Goal: Information Seeking & Learning: Check status

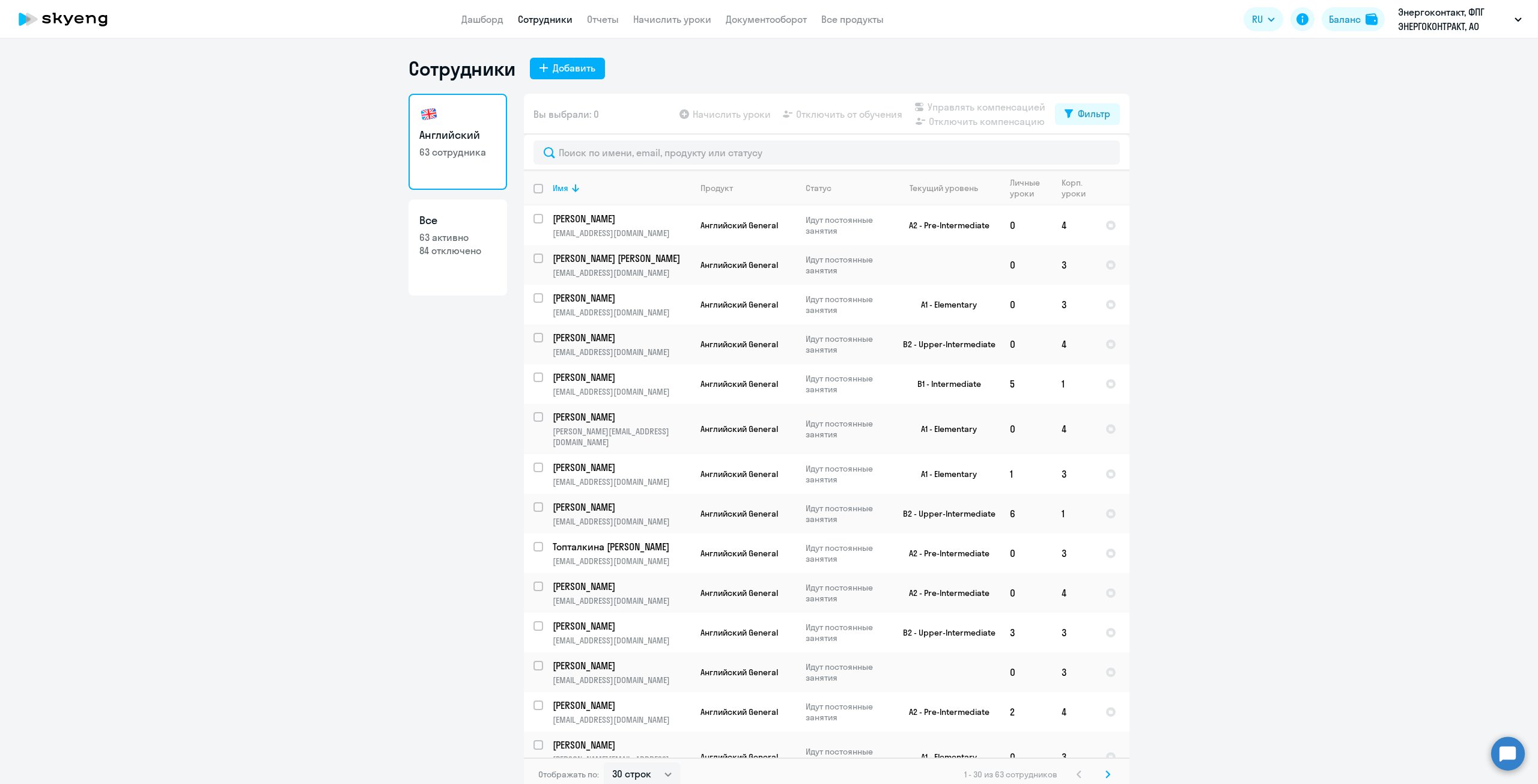
select select "30"
click at [484, 20] on link "Дашборд" at bounding box center [482, 19] width 42 height 12
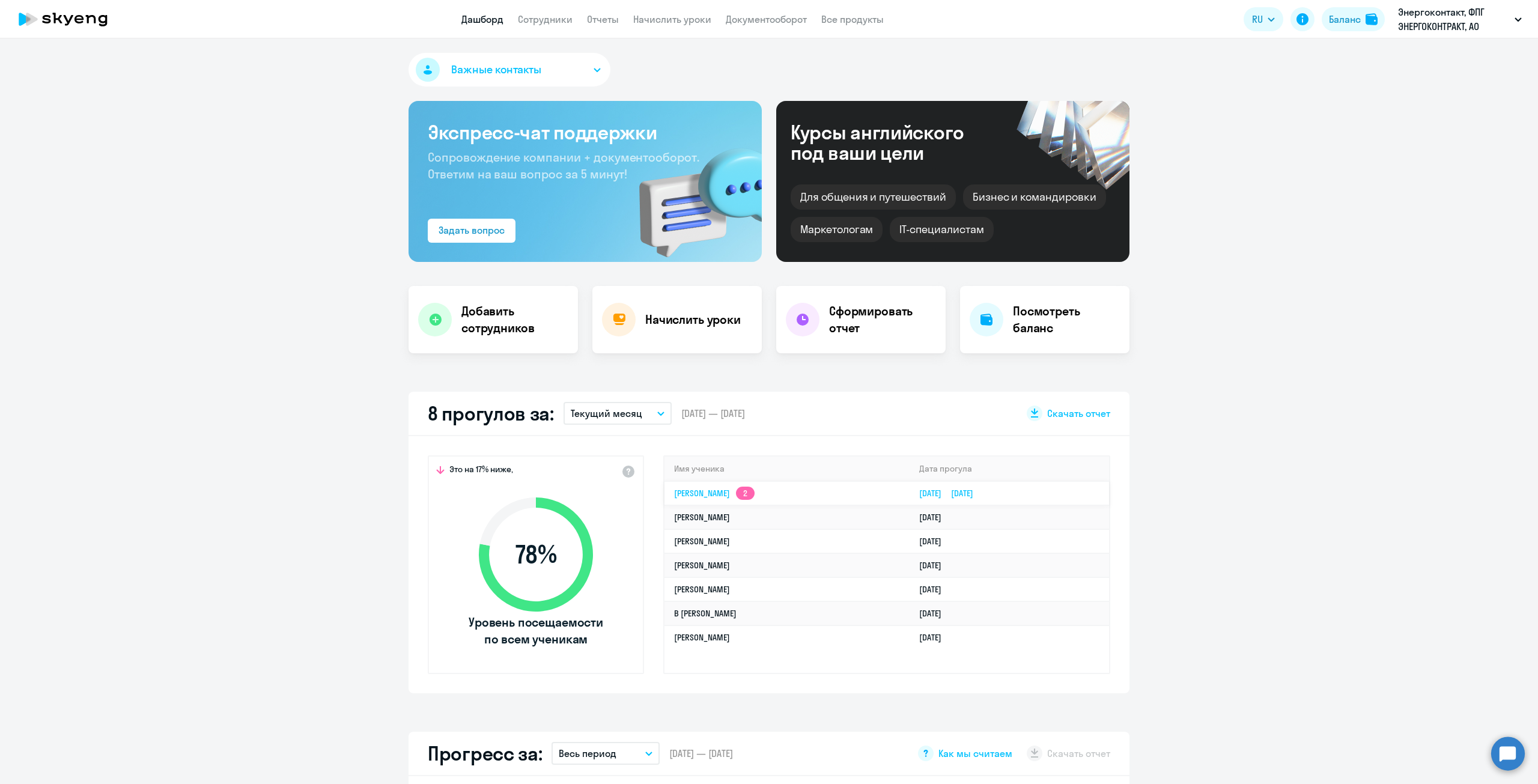
click at [755, 494] on app-skyeng-badge "2" at bounding box center [745, 493] width 18 height 13
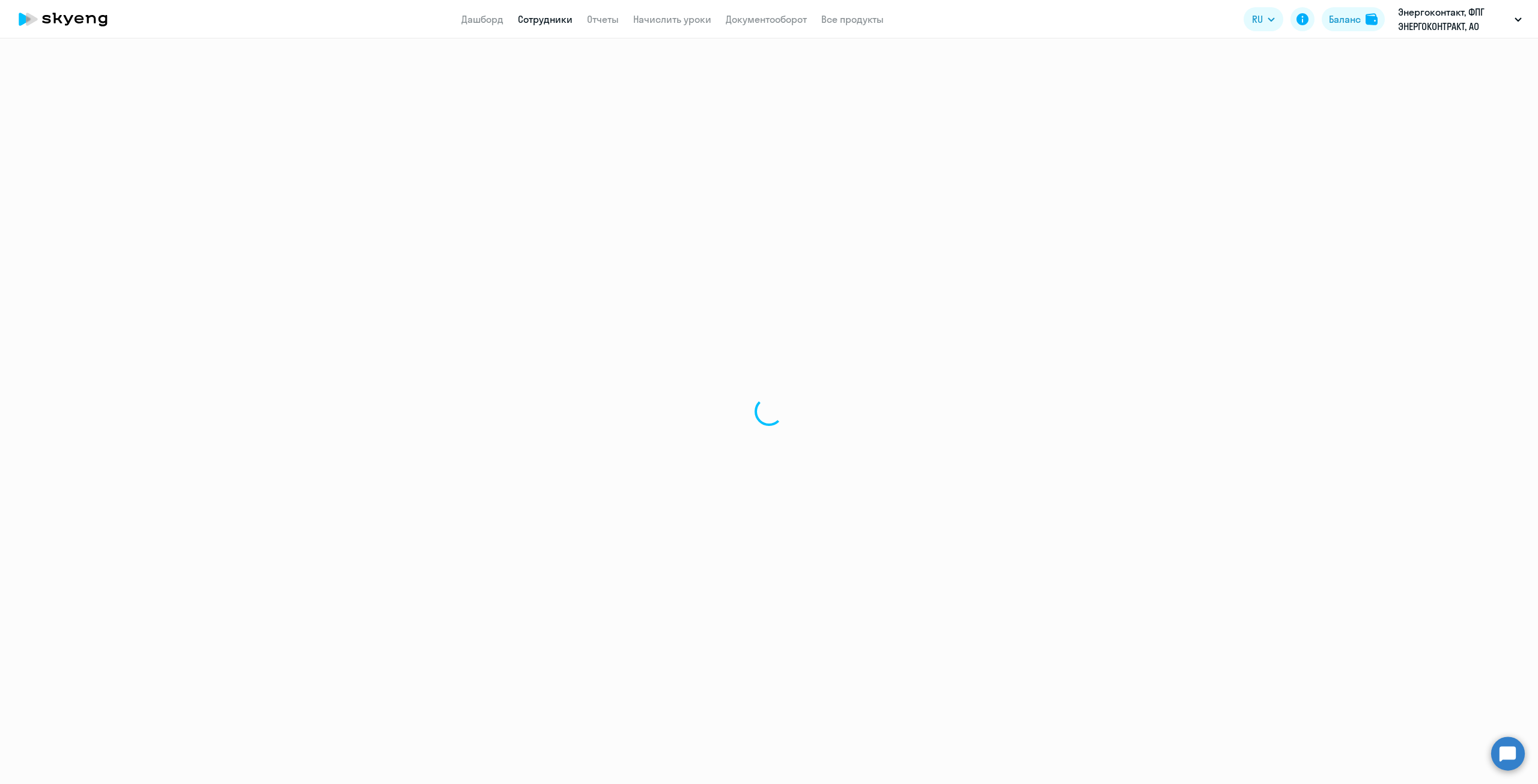
select select "english"
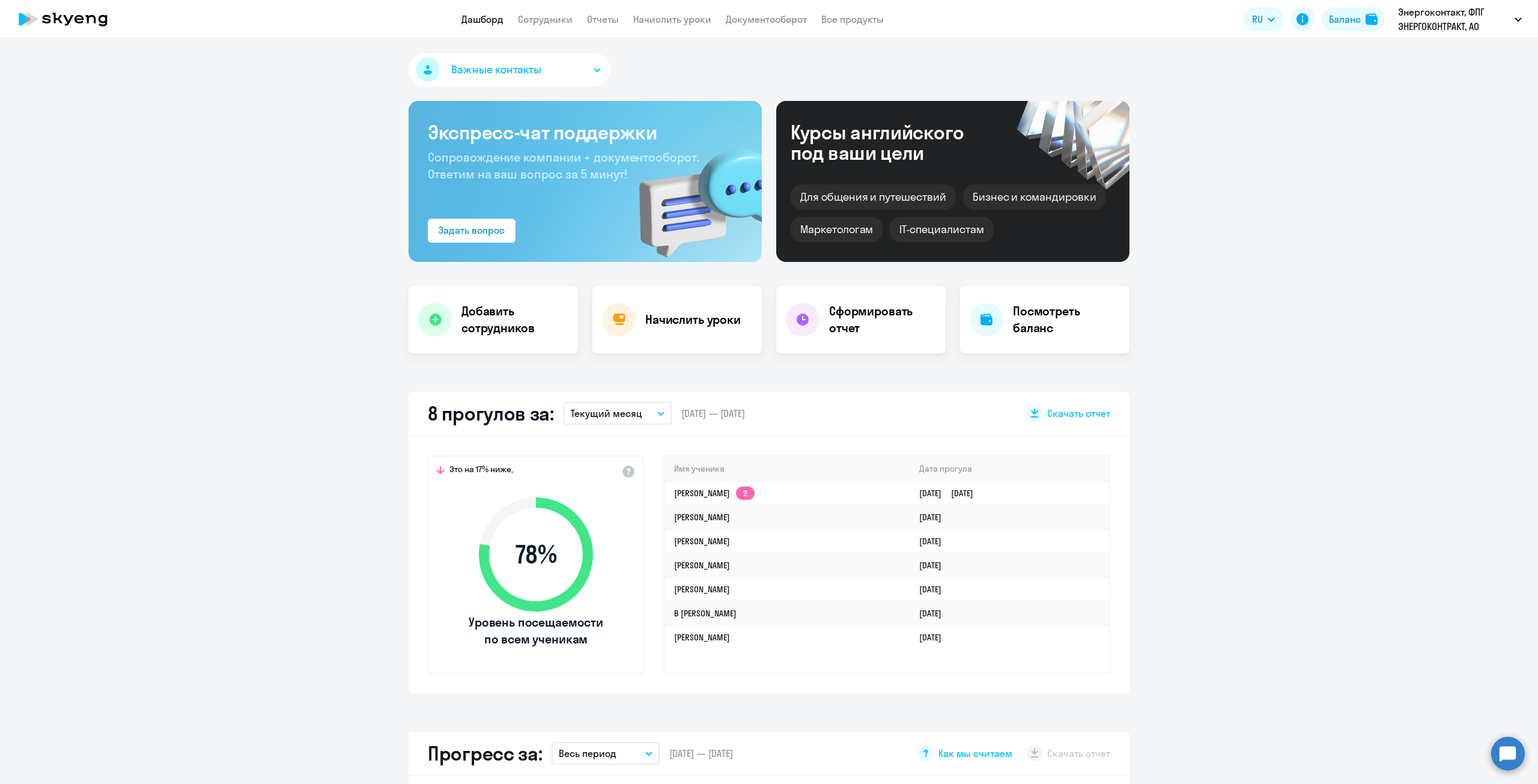
click at [1183, 489] on app-truancy-attendance-dashboard "8 прогулов за: Текущий месяц – [DATE] — [DATE] Скачать отчет Это на 17% ниже, 7…" at bounding box center [769, 542] width 1538 height 302
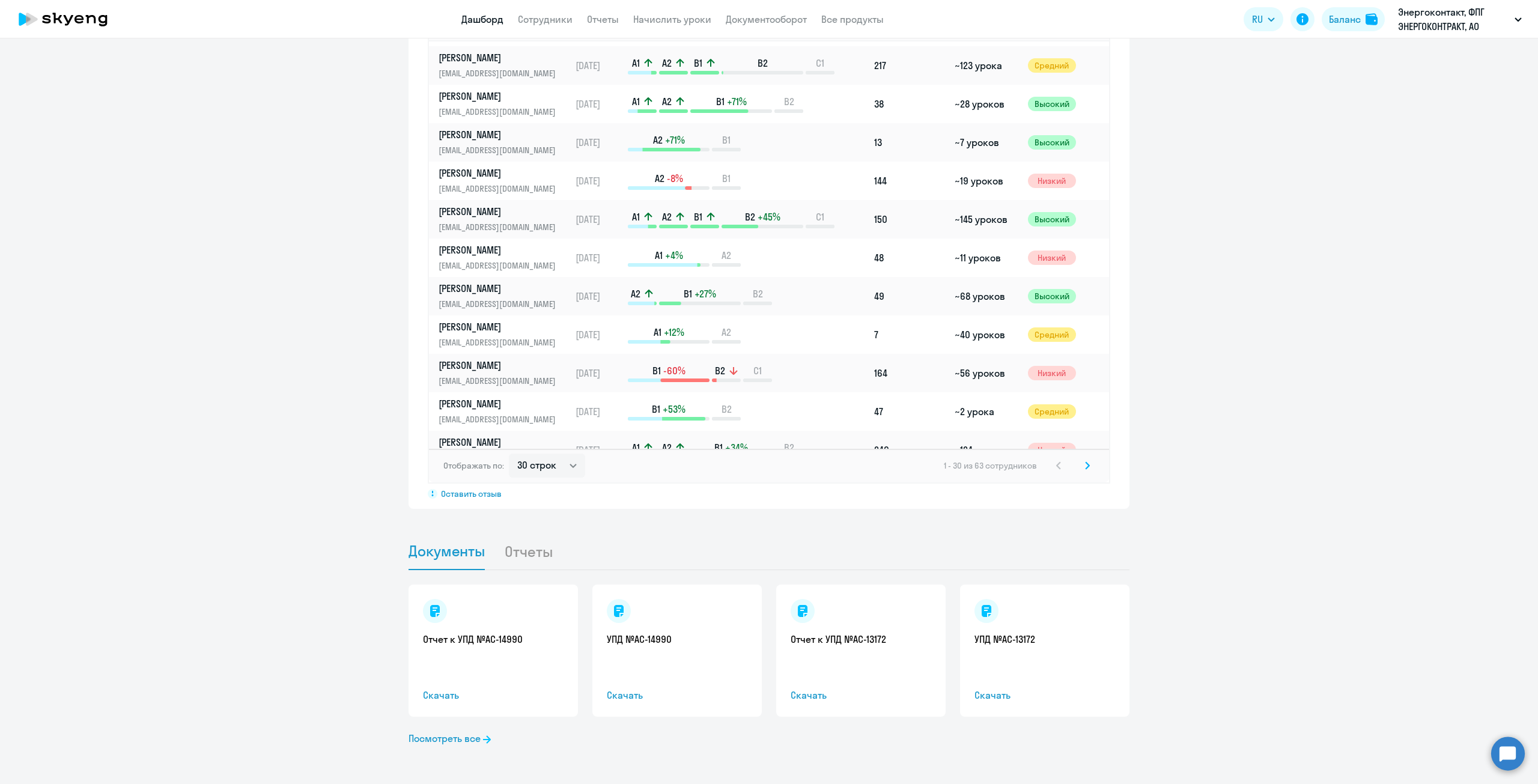
scroll to position [145, 0]
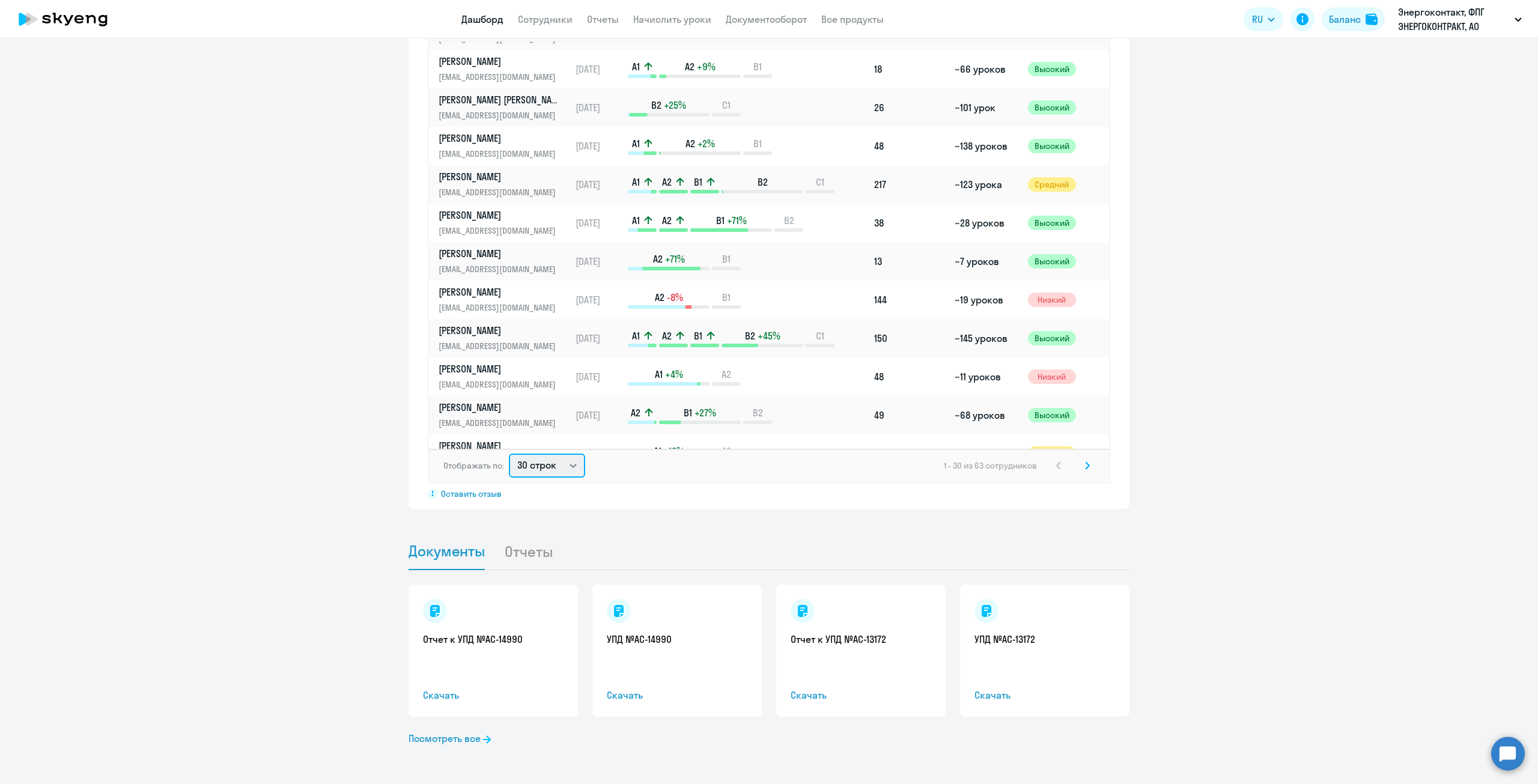
click at [563, 464] on select "30 строк 50 строк 100 строк" at bounding box center [547, 466] width 76 height 24
select select "100"
click at [509, 454] on select "30 строк 50 строк 100 строк" at bounding box center [547, 466] width 76 height 24
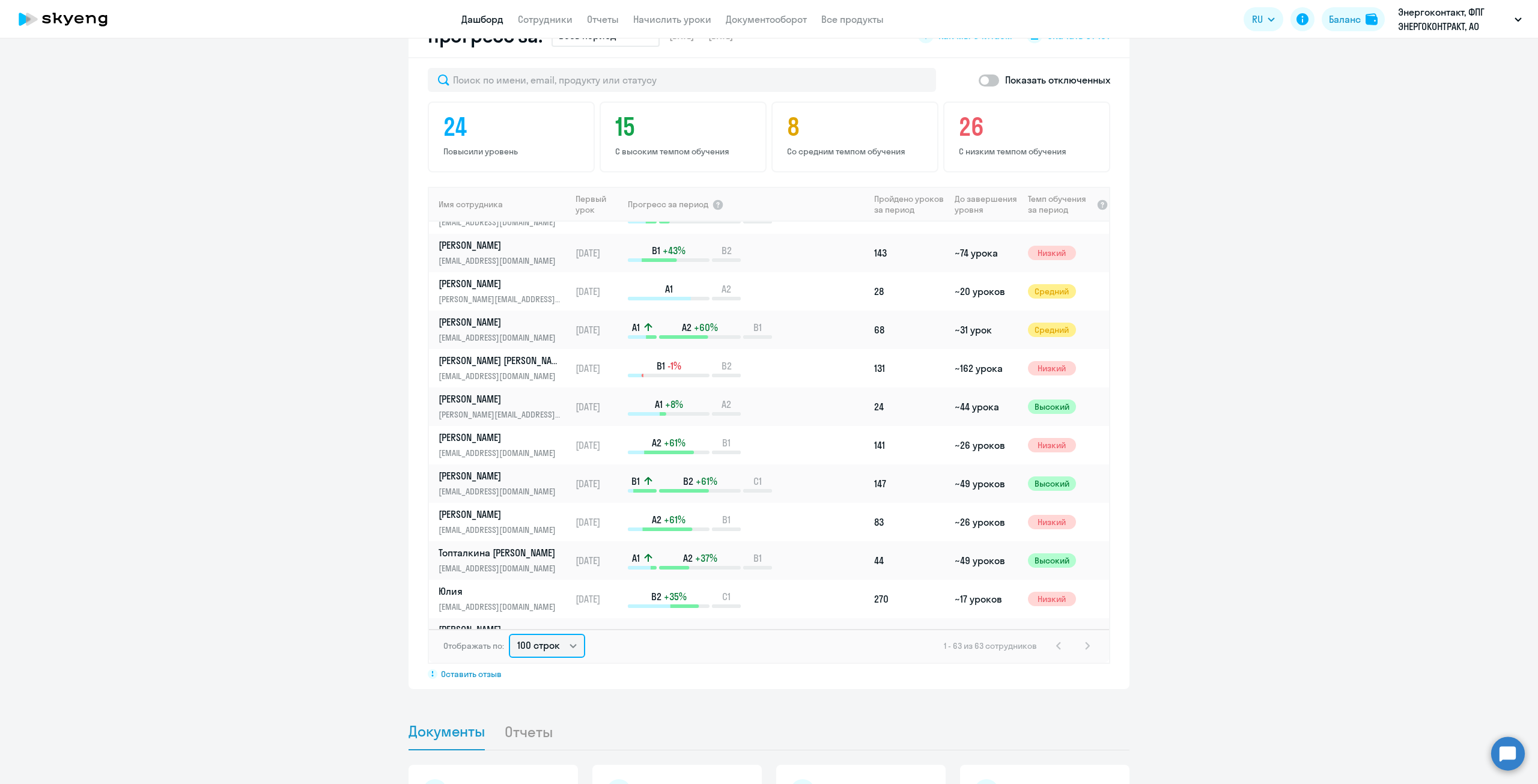
scroll to position [1262, 0]
